Goal: Task Accomplishment & Management: Use online tool/utility

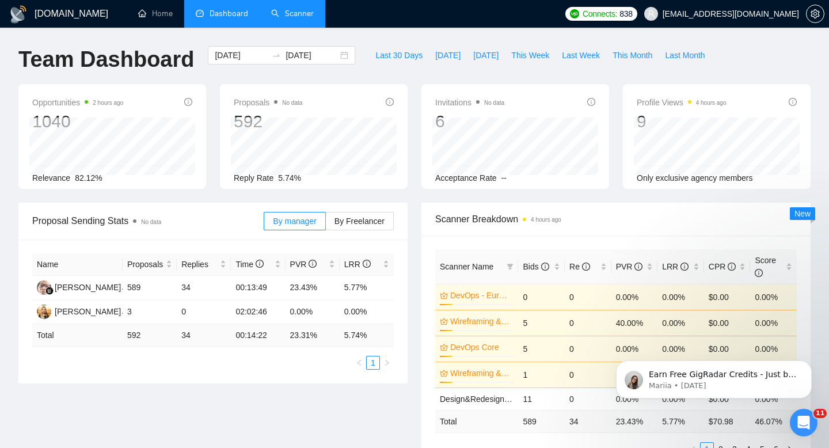
click at [304, 12] on link "Scanner" at bounding box center [292, 14] width 43 height 10
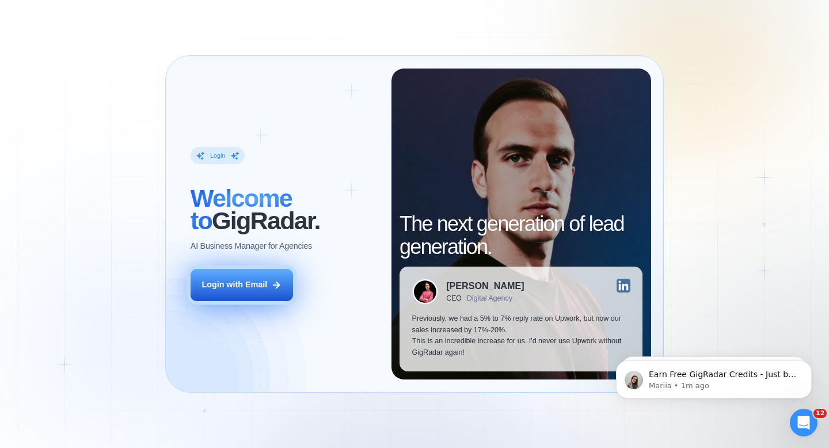
click at [248, 289] on div "Login with Email" at bounding box center [234, 285] width 66 height 12
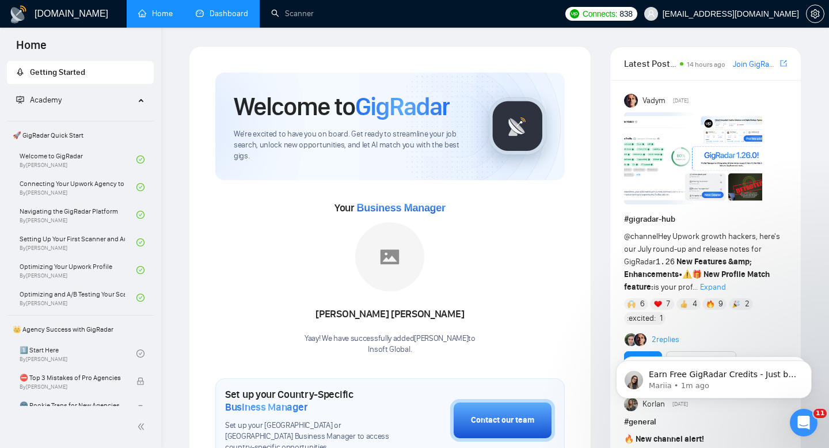
click at [242, 17] on link "Dashboard" at bounding box center [222, 14] width 52 height 10
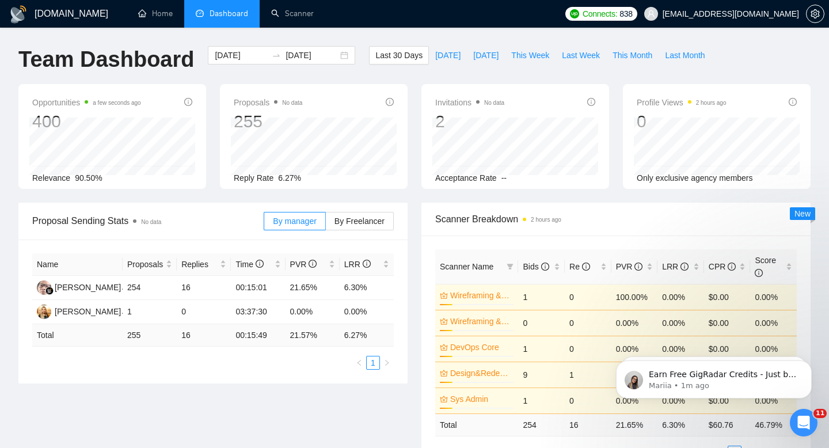
click at [235, 16] on span "Dashboard" at bounding box center [228, 14] width 39 height 10
click at [314, 14] on link "Scanner" at bounding box center [292, 14] width 43 height 10
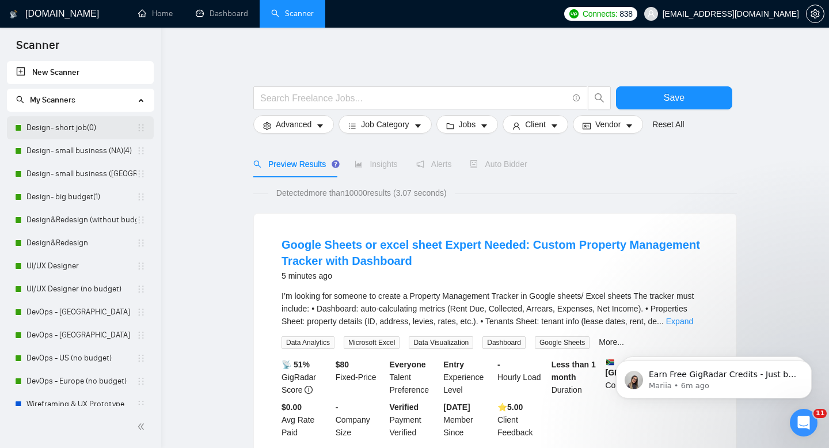
click at [66, 122] on link "Design- short job(0)" at bounding box center [81, 127] width 110 height 23
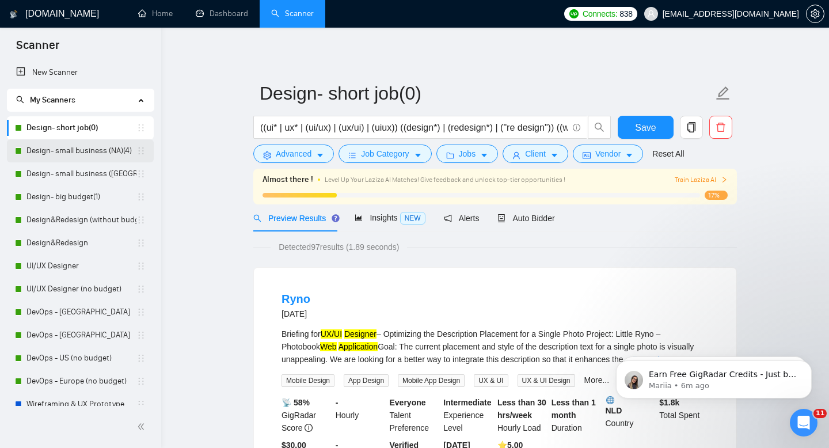
click at [87, 155] on link "Design- small business (NA)(4)" at bounding box center [81, 150] width 110 height 23
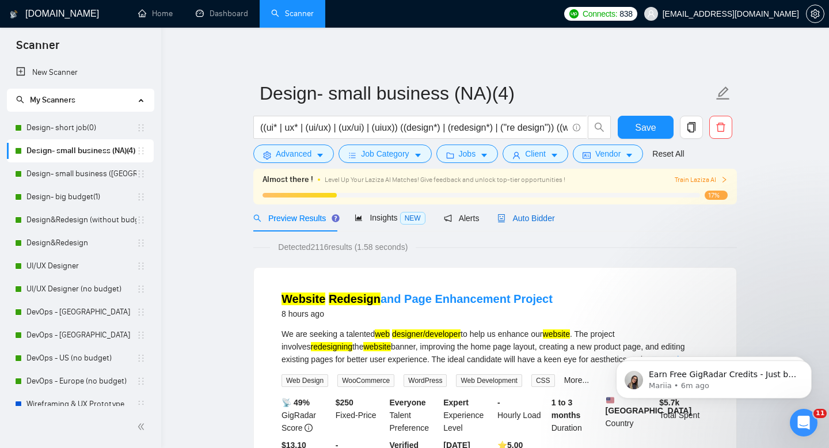
click at [520, 222] on span "Auto Bidder" at bounding box center [525, 218] width 57 height 9
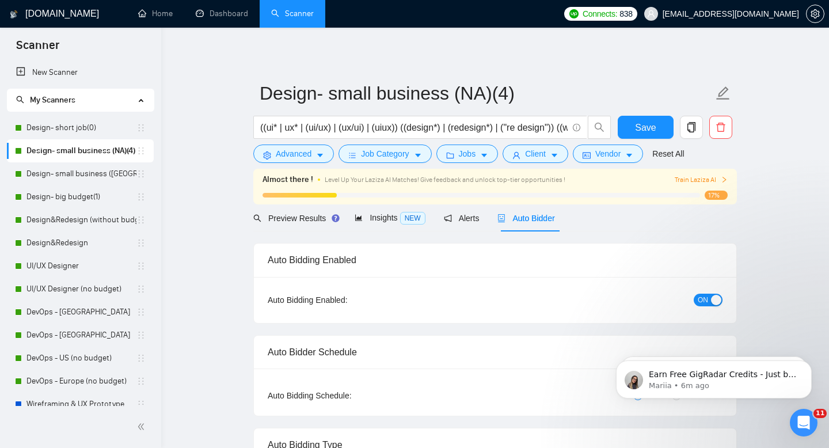
radio input "false"
radio input "true"
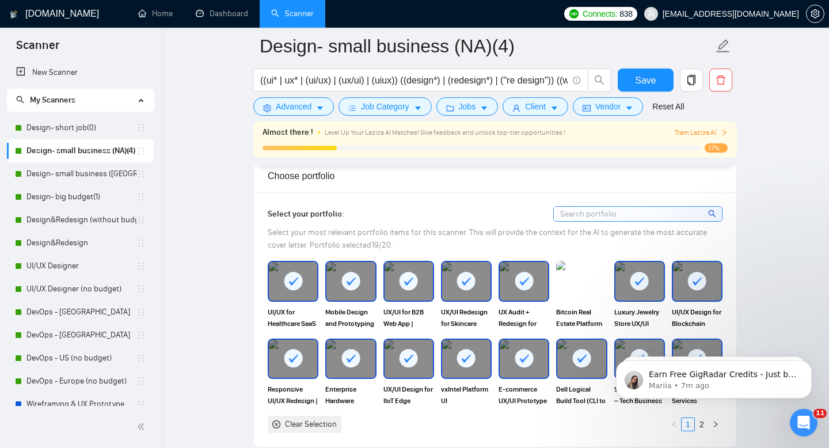
scroll to position [1187, 0]
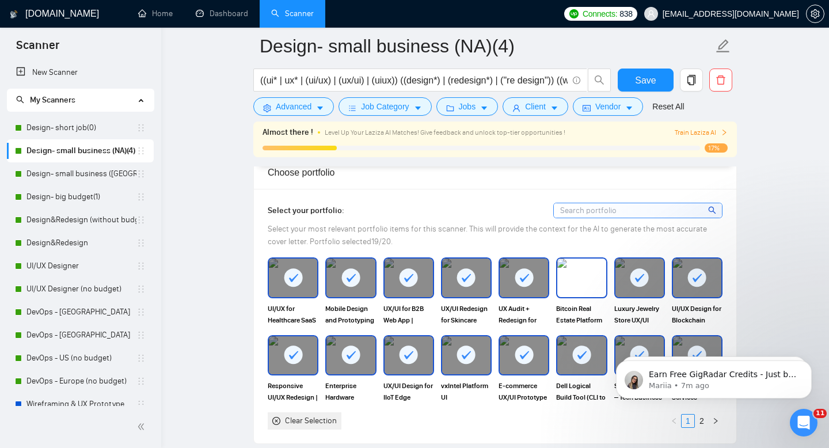
click at [582, 293] on img at bounding box center [581, 277] width 48 height 38
click at [657, 85] on button "Save" at bounding box center [646, 79] width 56 height 23
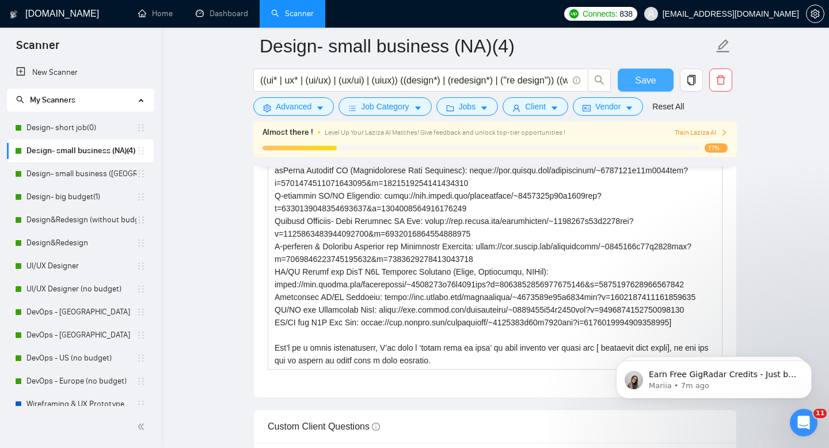
scroll to position [1689, 0]
